Goal: Task Accomplishment & Management: Manage account settings

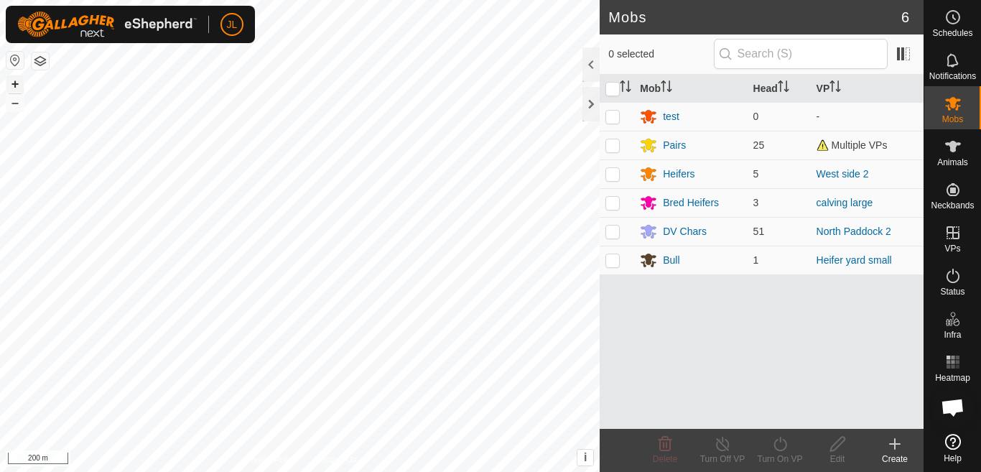
click at [14, 85] on button "+" at bounding box center [14, 83] width 17 height 17
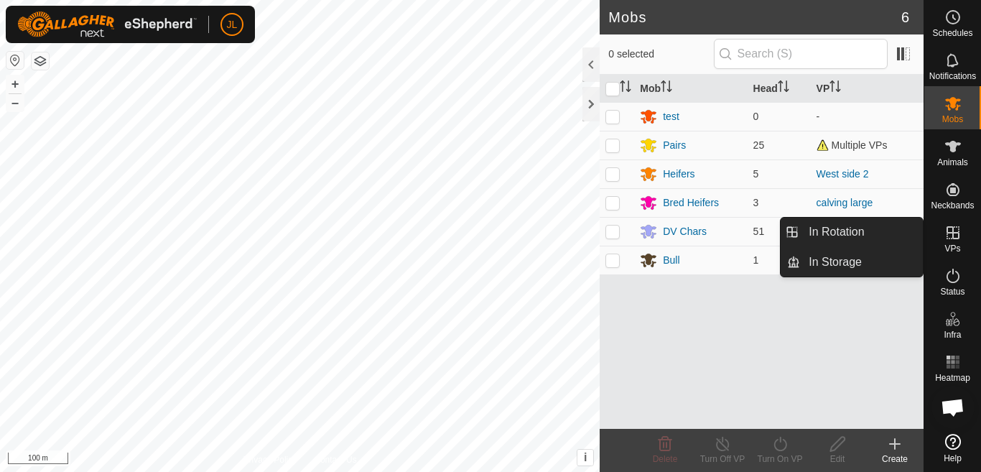
click at [953, 234] on icon at bounding box center [953, 232] width 13 height 13
click at [949, 236] on icon at bounding box center [953, 232] width 17 height 17
click at [851, 233] on link "In Rotation" at bounding box center [861, 232] width 123 height 29
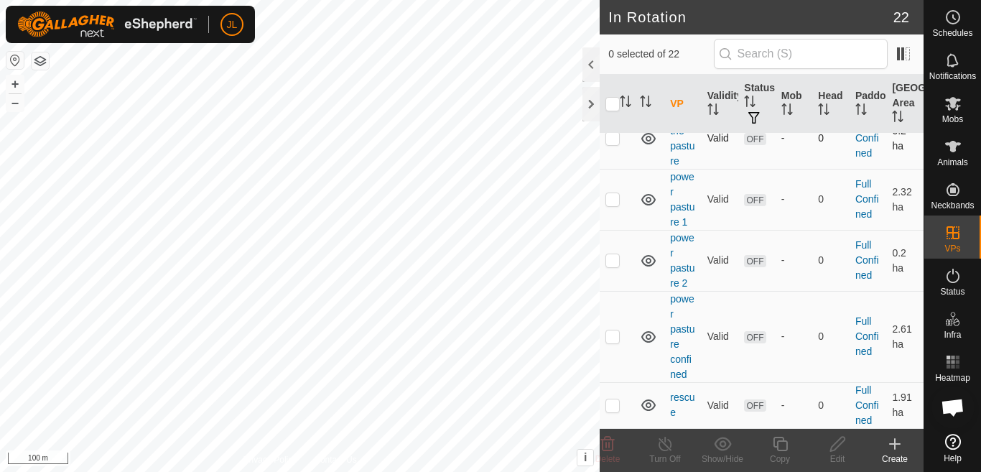
scroll to position [1255, 0]
click at [615, 139] on td at bounding box center [617, 138] width 34 height 61
checkbox input "false"
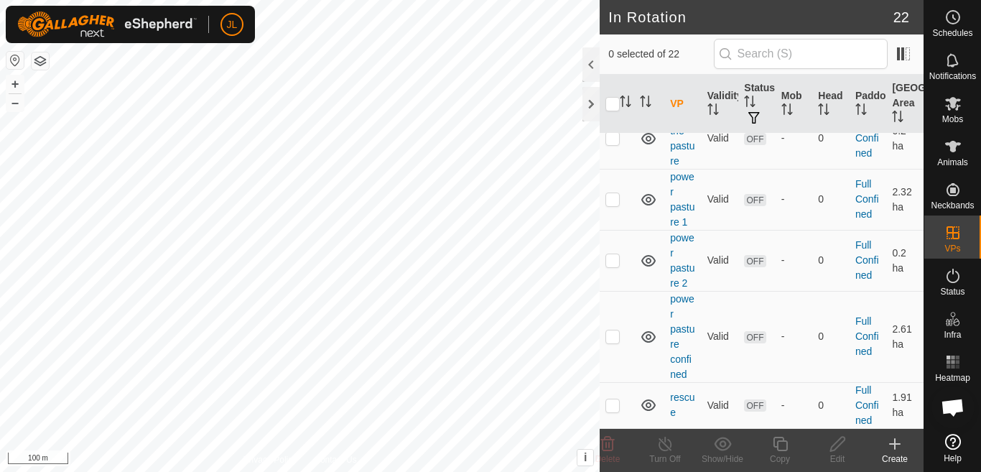
click at [613, 91] on p-checkbox at bounding box center [613, 84] width 14 height 11
checkbox input "false"
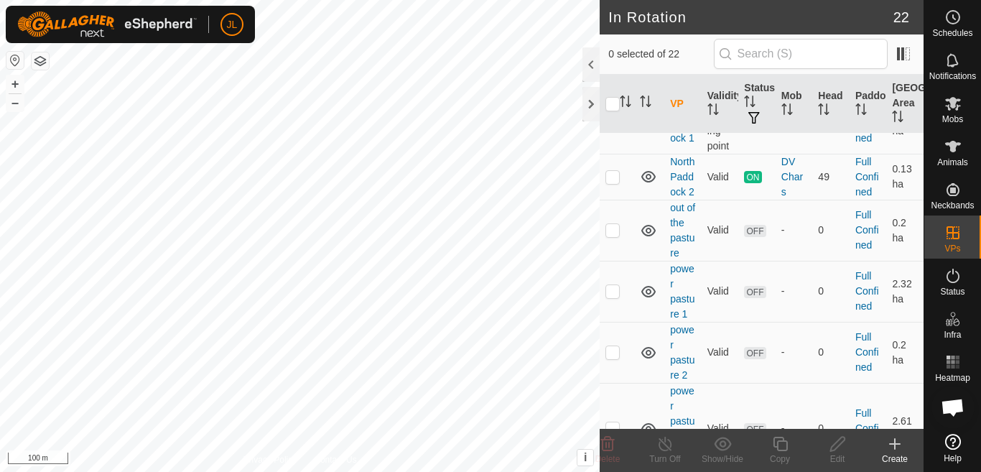
scroll to position [996, 0]
click at [611, 129] on p-checkbox at bounding box center [613, 123] width 14 height 11
checkbox input "false"
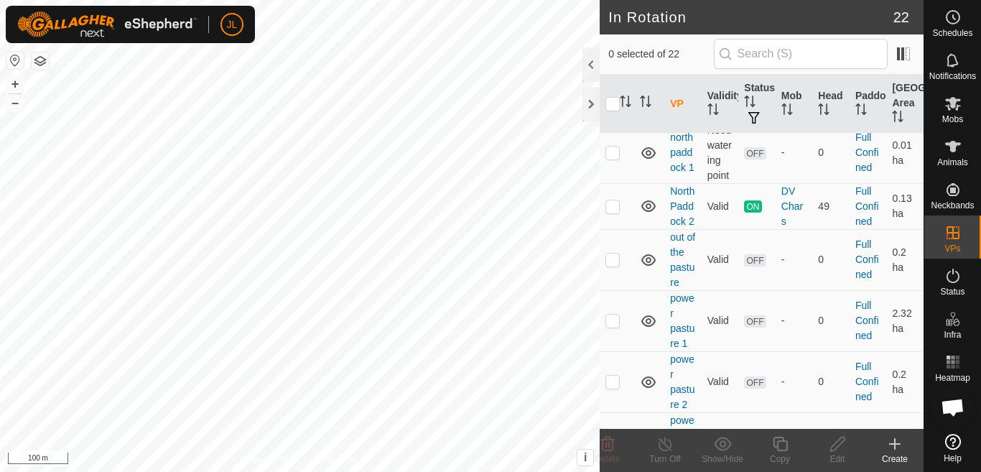
scroll to position [939, 0]
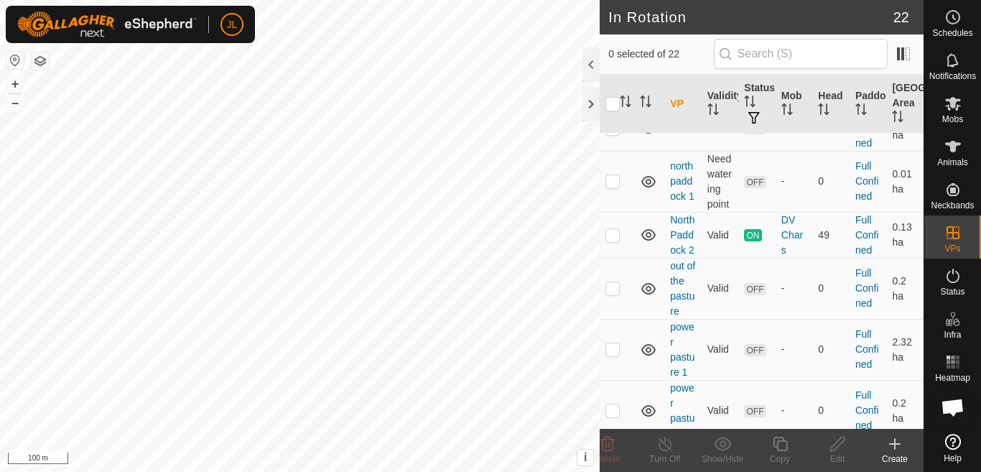
click at [611, 80] on p-checkbox at bounding box center [613, 73] width 14 height 11
checkbox input "true"
click at [837, 448] on icon at bounding box center [837, 444] width 14 height 14
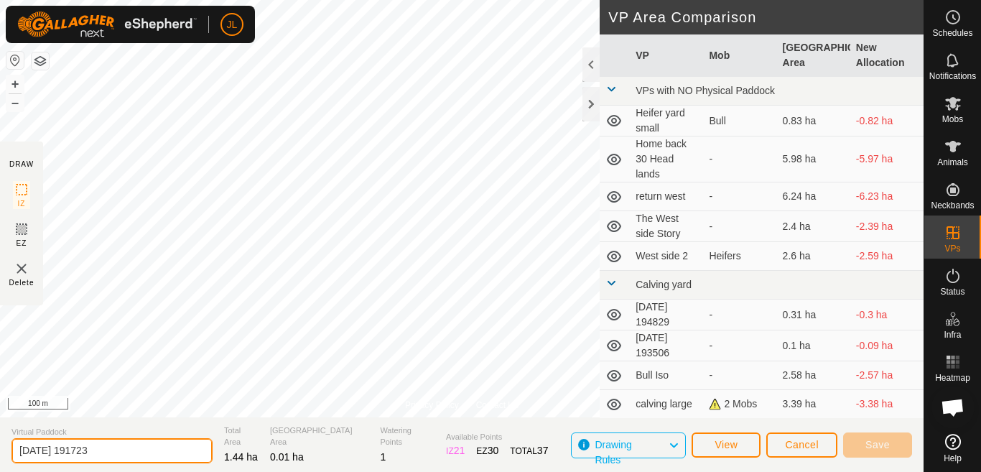
click at [113, 450] on input "[DATE] 191723" at bounding box center [111, 450] width 201 height 25
type input "2"
type input "north paddock"
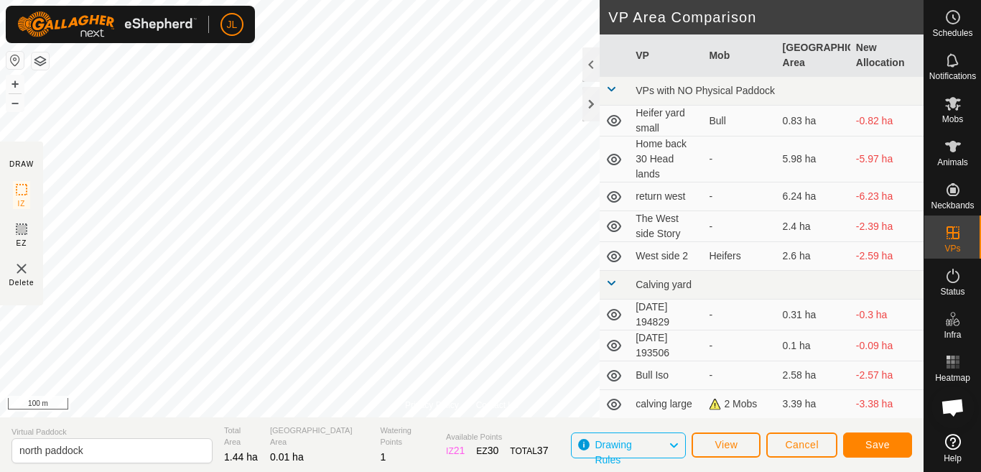
click at [537, 431] on section "Virtual Paddock north paddock Total Area 1.44 ha Grazing Area 0.01 ha Watering …" at bounding box center [462, 444] width 924 height 55
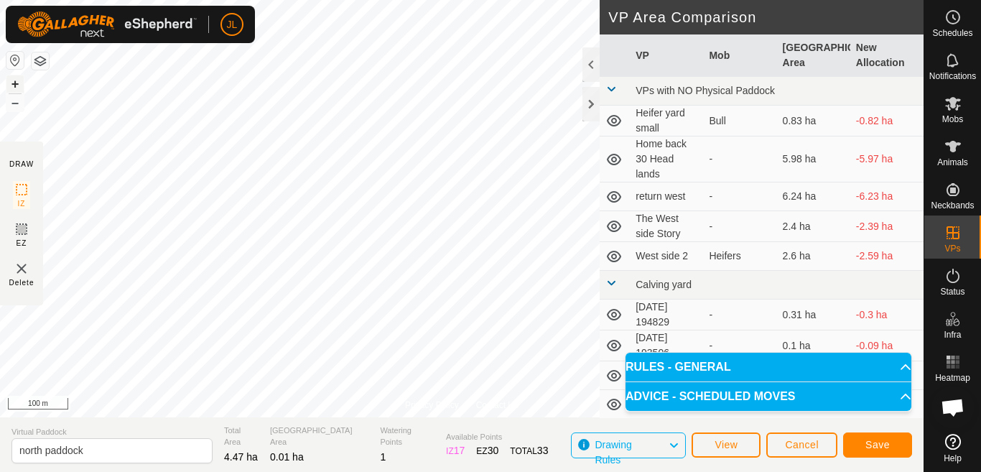
click at [13, 84] on button "+" at bounding box center [14, 83] width 17 height 17
click at [223, 40] on div "JL Schedules Notifications Mobs Animals Neckbands VPs Status Infra Heatmap Help…" at bounding box center [490, 236] width 981 height 472
click at [878, 445] on span "Save" at bounding box center [878, 444] width 24 height 11
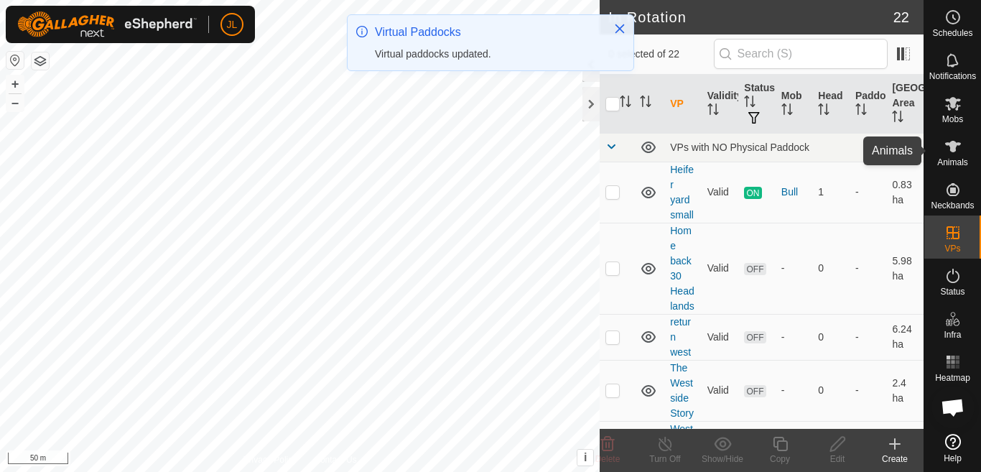
click at [950, 152] on icon at bounding box center [953, 146] width 17 height 17
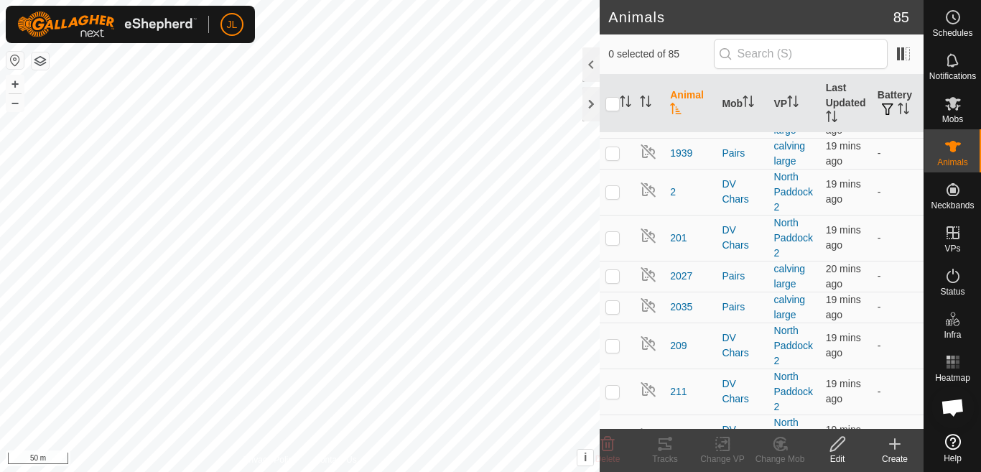
scroll to position [1, 0]
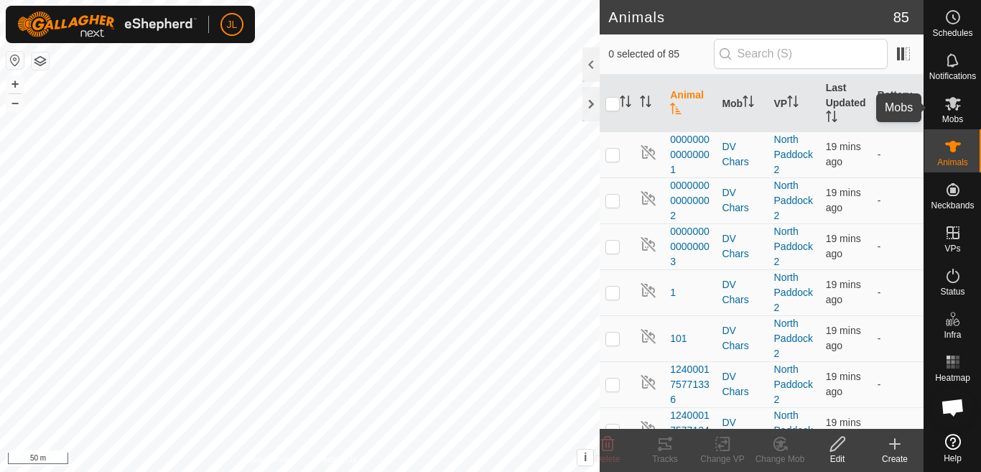
click at [947, 111] on icon at bounding box center [953, 103] width 17 height 17
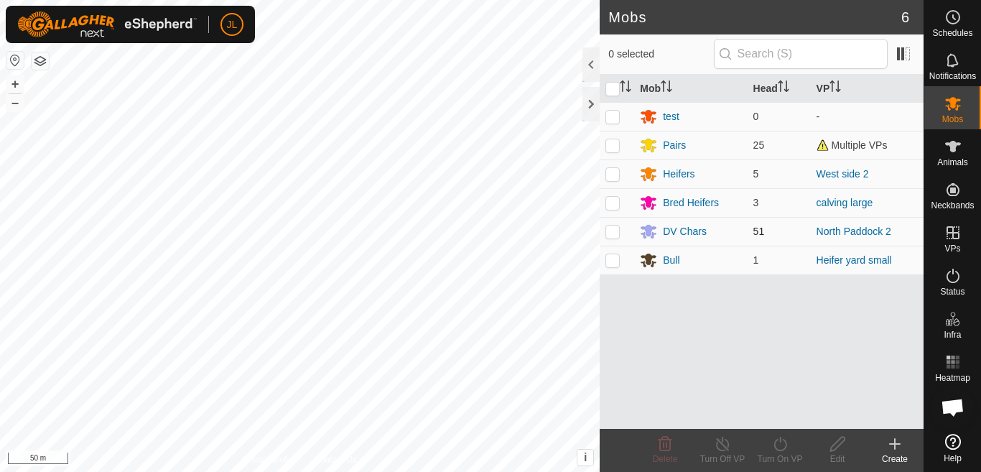
click at [611, 234] on p-checkbox at bounding box center [613, 231] width 14 height 11
checkbox input "true"
click at [779, 446] on icon at bounding box center [780, 443] width 18 height 17
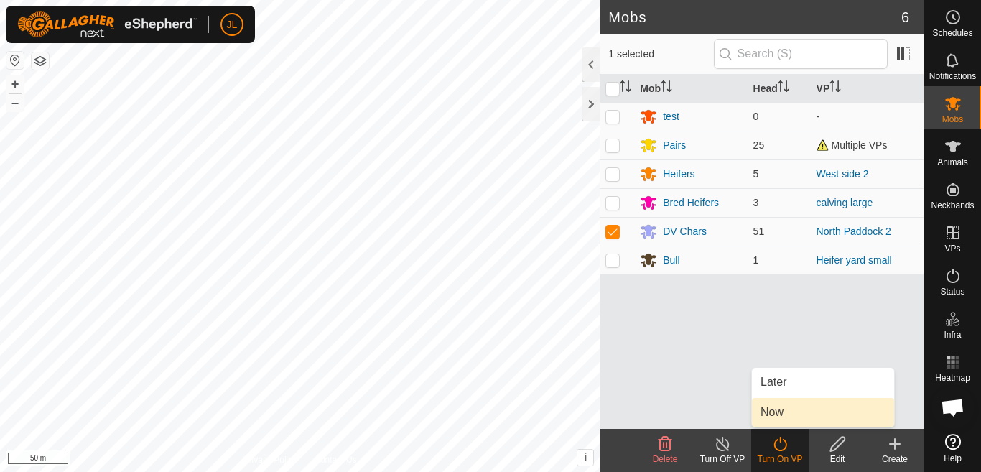
click at [778, 415] on link "Now" at bounding box center [823, 412] width 142 height 29
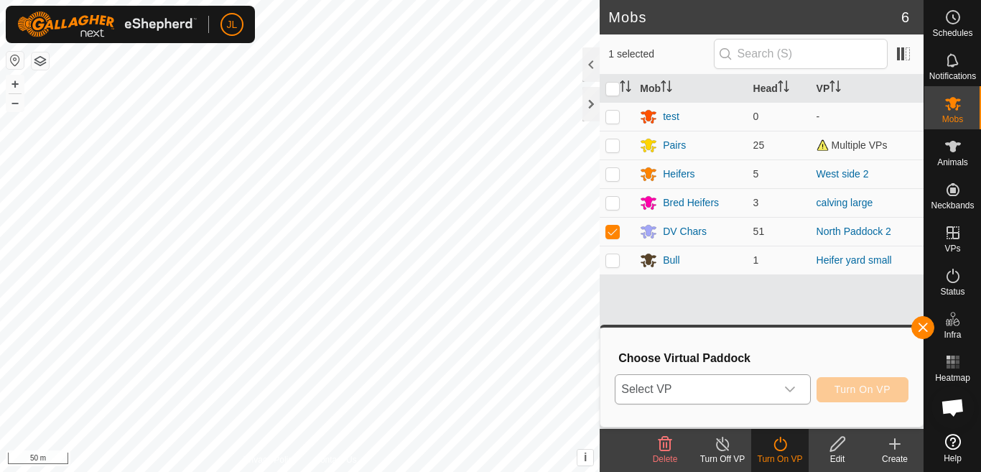
click at [792, 391] on icon "dropdown trigger" at bounding box center [789, 389] width 11 height 11
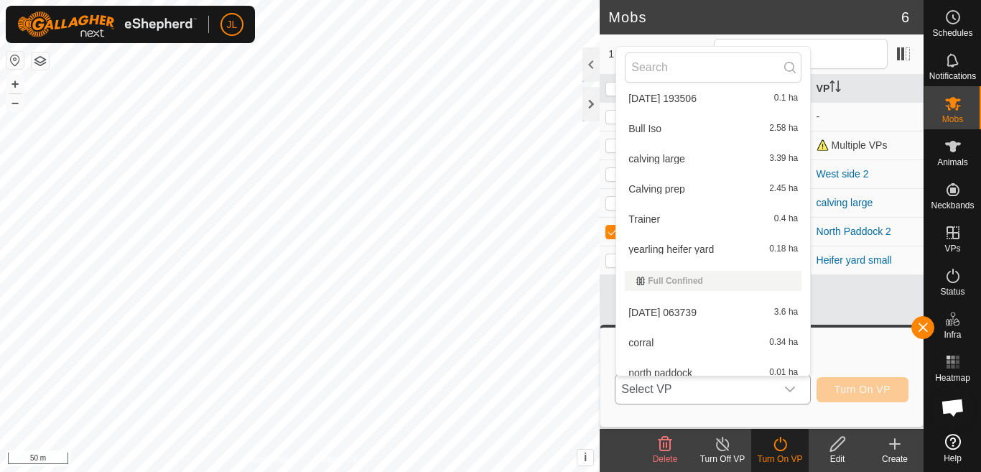
scroll to position [474, 0]
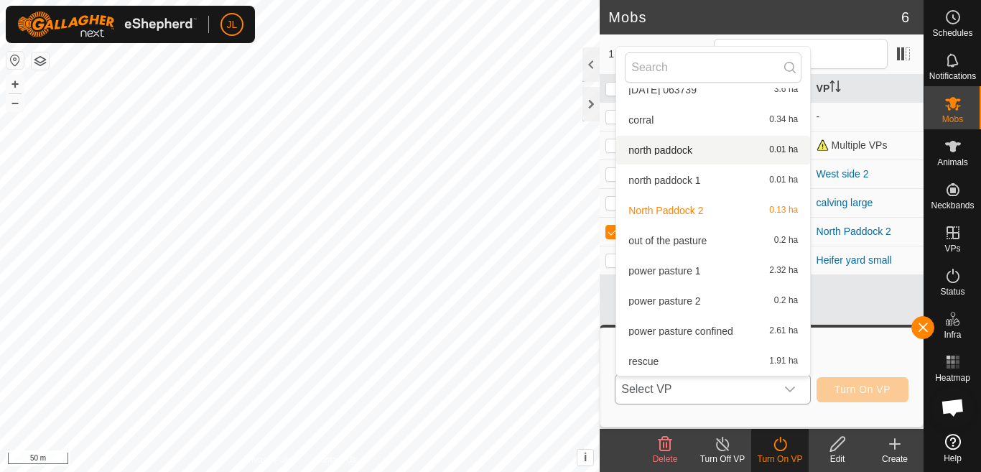
click at [662, 149] on li "north paddock 0.01 ha" at bounding box center [713, 150] width 194 height 29
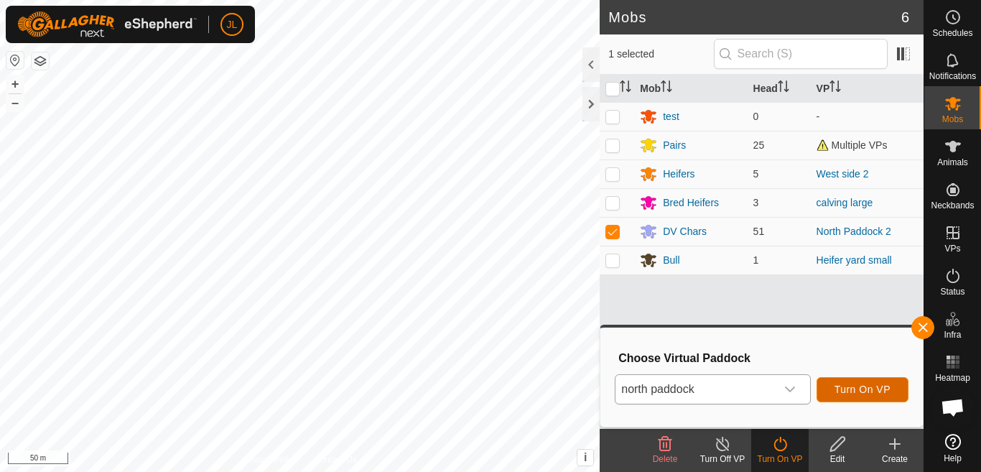
click at [855, 391] on span "Turn On VP" at bounding box center [863, 389] width 56 height 11
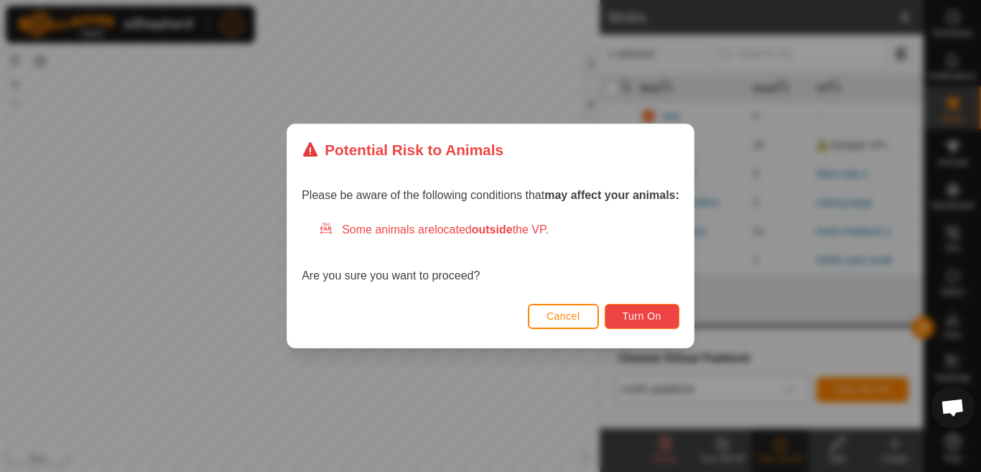
click at [643, 315] on span "Turn On" at bounding box center [642, 315] width 39 height 11
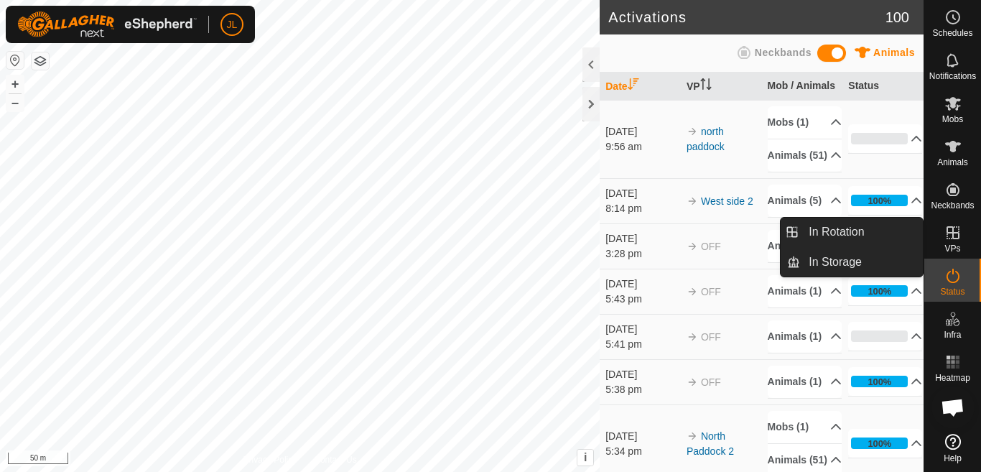
click at [953, 236] on icon at bounding box center [953, 232] width 13 height 13
click at [848, 233] on link "In Rotation" at bounding box center [861, 232] width 123 height 29
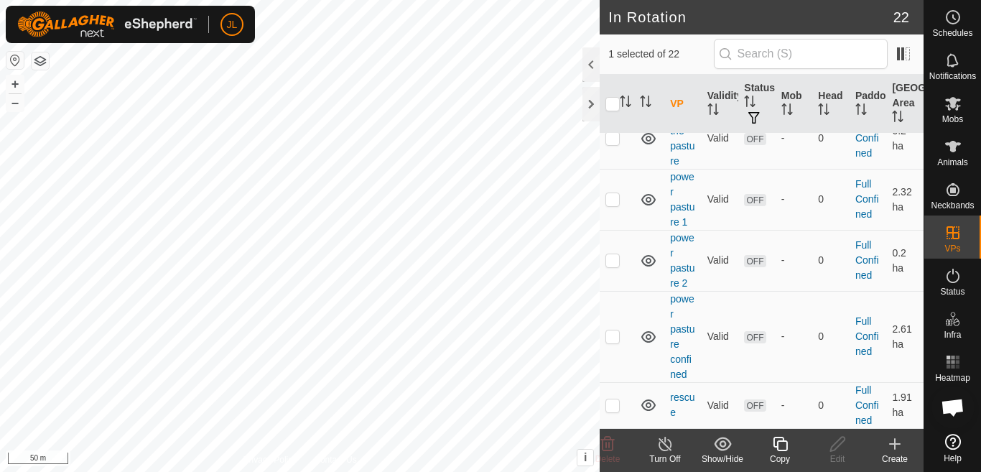
scroll to position [915, 0]
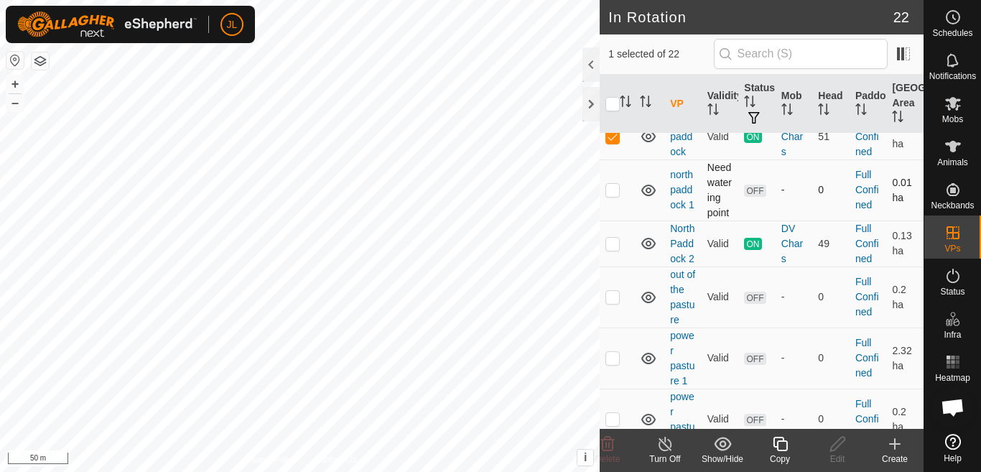
click at [612, 195] on p-checkbox at bounding box center [613, 189] width 14 height 11
checkbox input "true"
click at [615, 142] on p-checkbox at bounding box center [613, 136] width 14 height 11
checkbox input "false"
click at [838, 445] on icon at bounding box center [837, 444] width 14 height 14
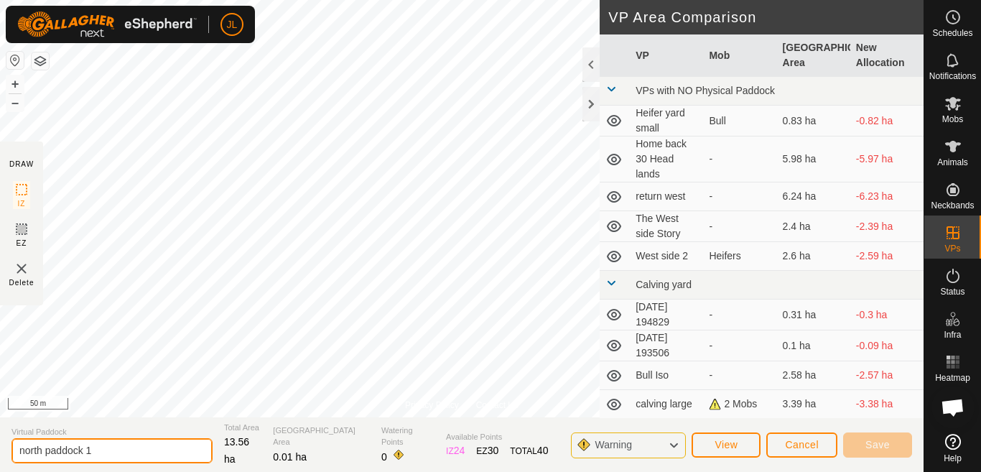
click at [97, 460] on input "north paddock 1" at bounding box center [111, 450] width 201 height 25
type input "n"
type input "wood lot capture"
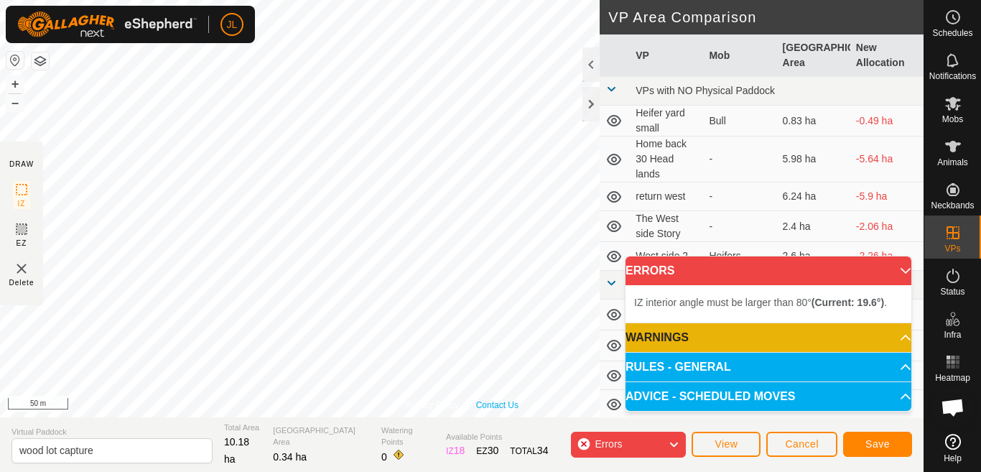
click at [511, 409] on div "Privacy Policy Contact Us Status: OFF Type: Inclusion Zone + – ⇧ i This applica…" at bounding box center [462, 208] width 924 height 417
click at [478, 436] on div "Privacy Policy Contact Us Status: OFF Type: Inclusion Zone + – ⇧ i This applica…" at bounding box center [462, 236] width 924 height 472
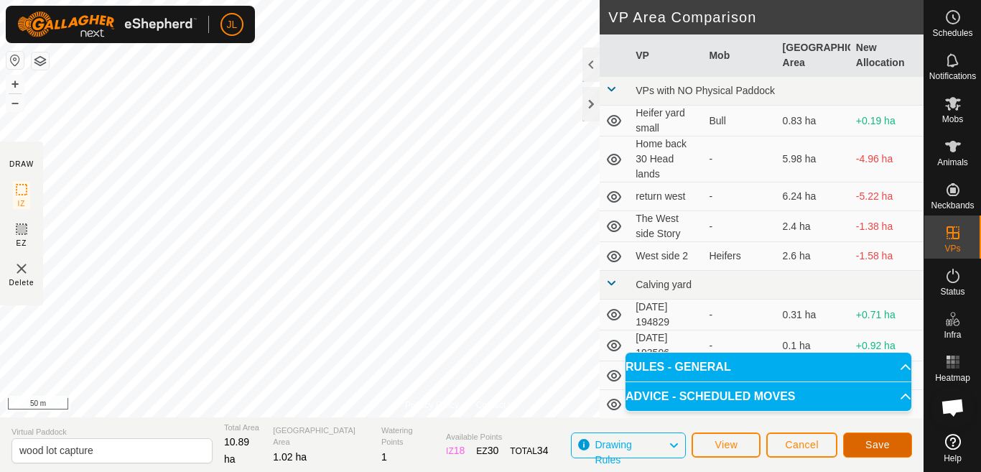
click at [879, 443] on span "Save" at bounding box center [878, 444] width 24 height 11
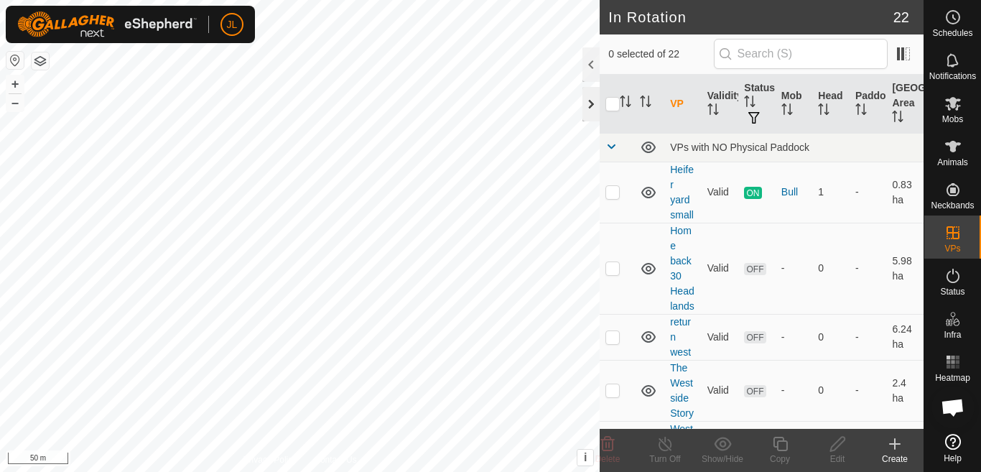
click at [589, 103] on div at bounding box center [591, 104] width 17 height 34
